Goal: Navigation & Orientation: Find specific page/section

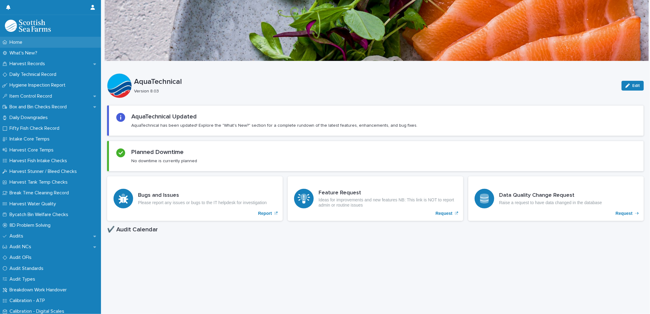
click at [35, 44] on div "Home" at bounding box center [50, 42] width 101 height 11
